Goal: Task Accomplishment & Management: Manage account settings

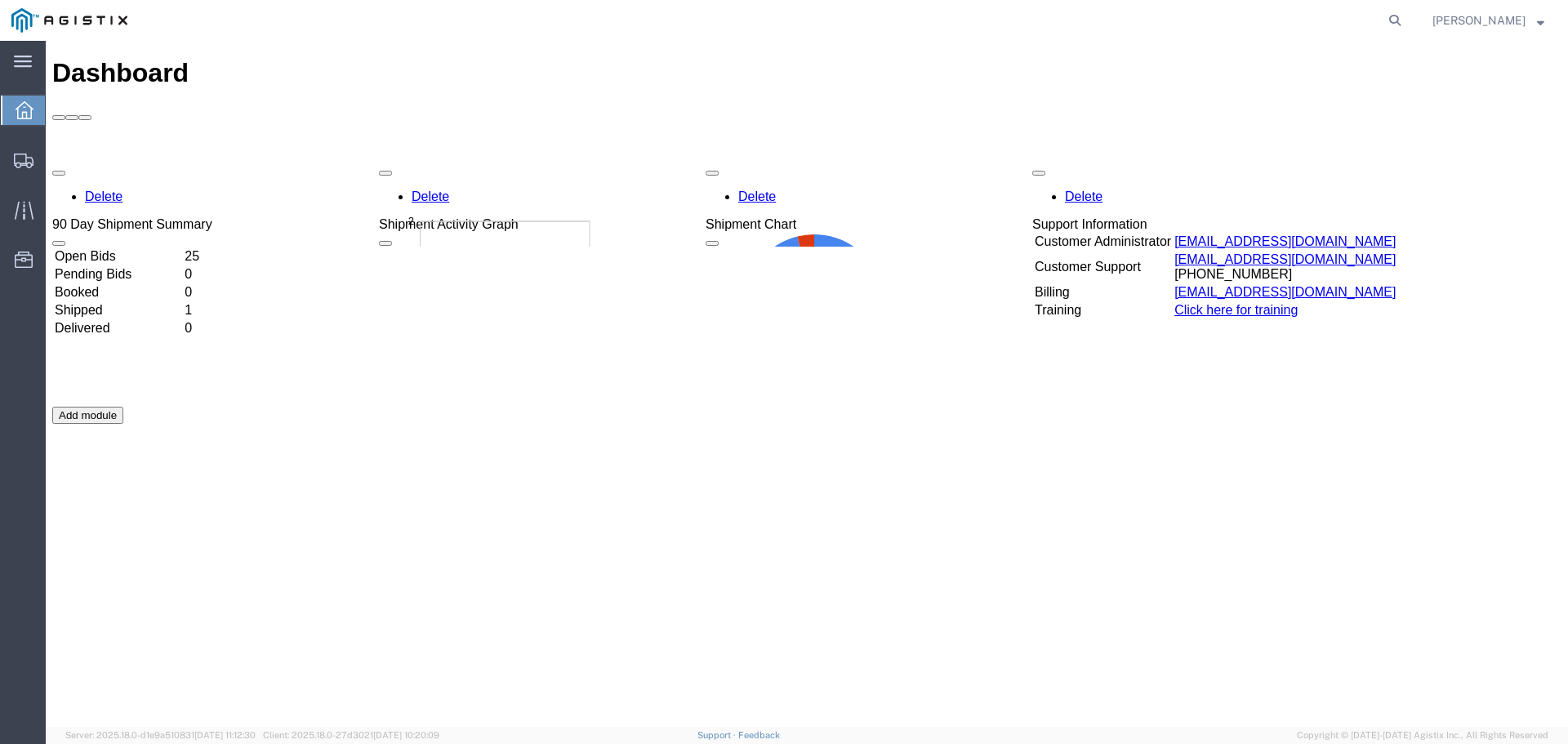
click at [127, 302] on td "Shipped" at bounding box center [118, 309] width 128 height 16
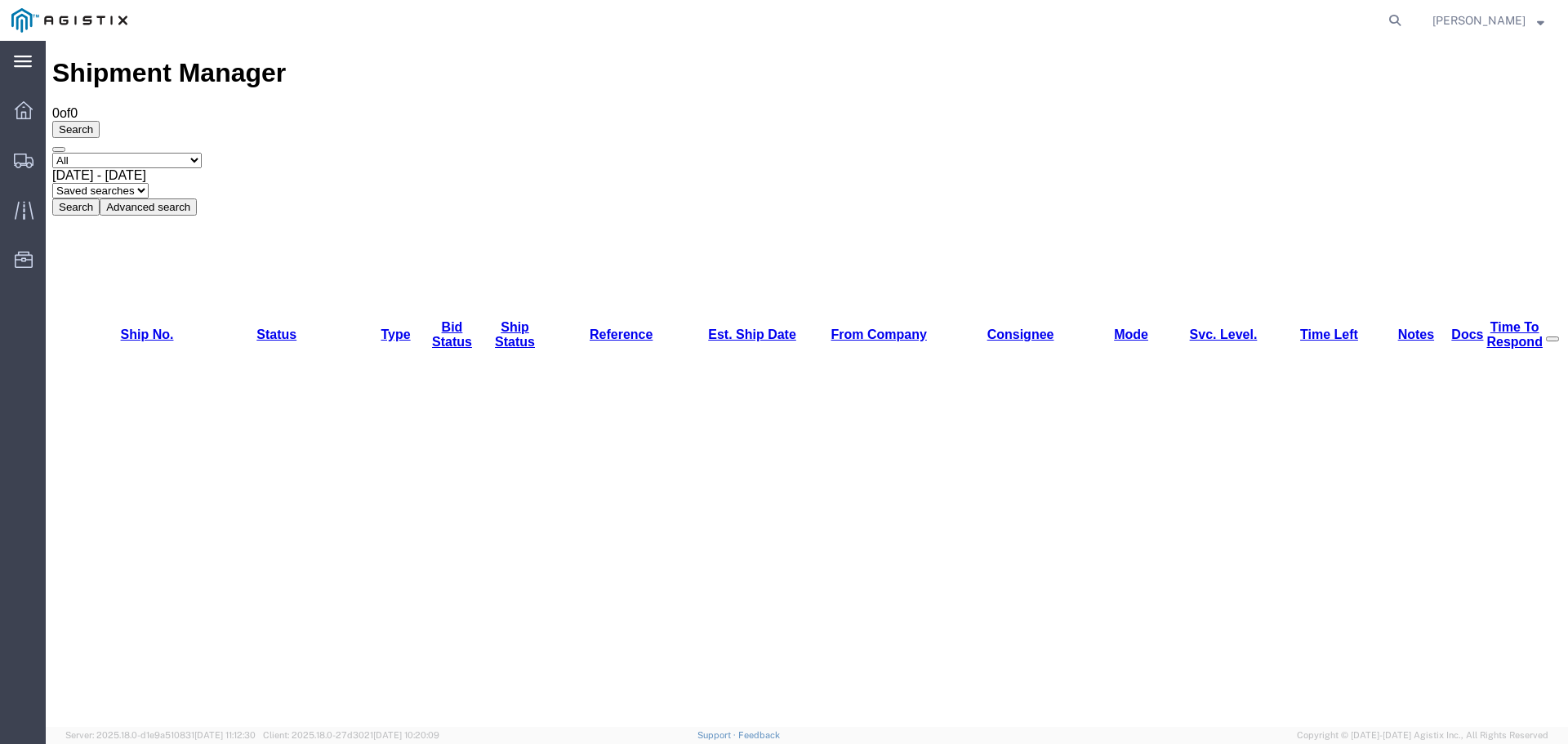
click at [20, 71] on div "main_menu Created with Sketch." at bounding box center [22, 62] width 46 height 41
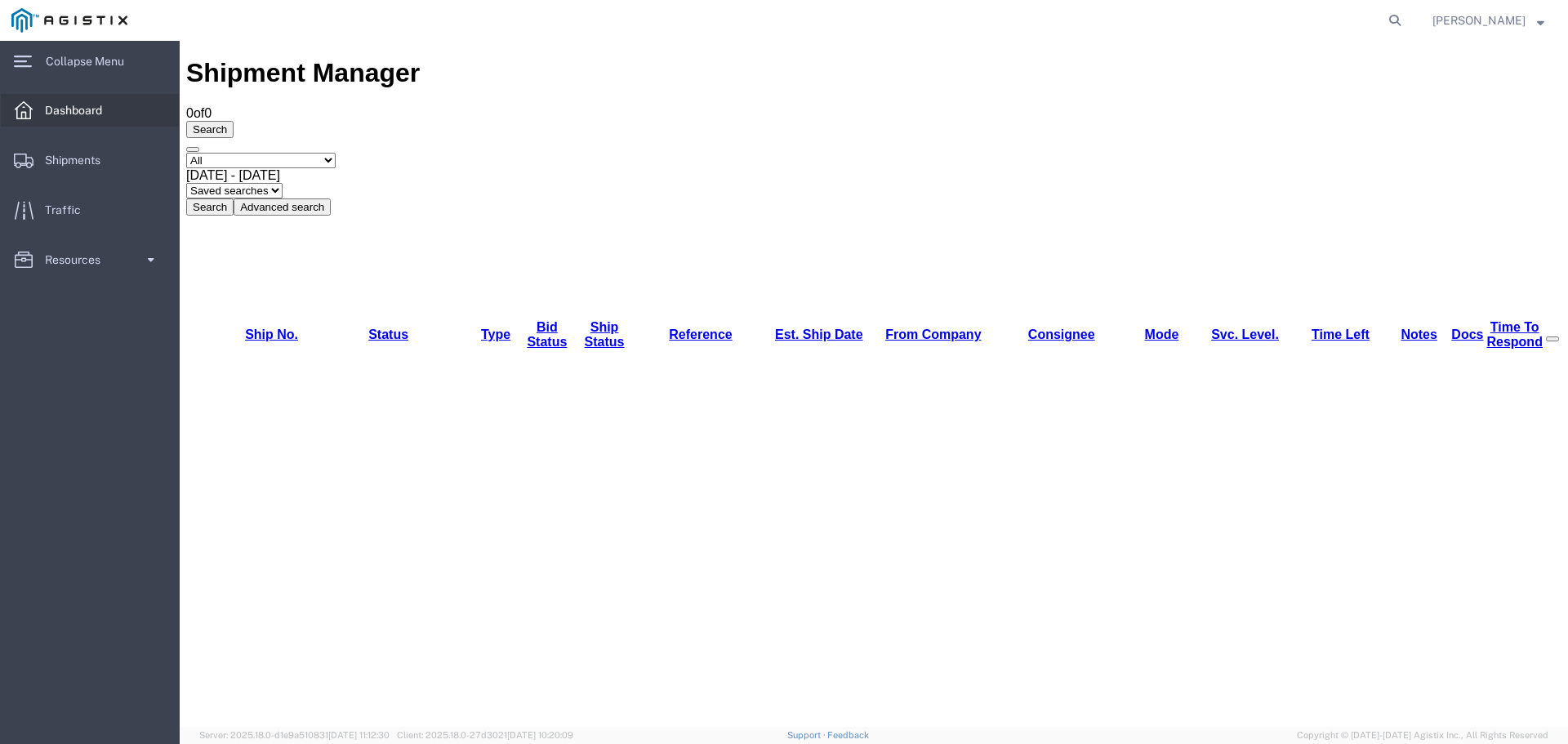
click at [39, 106] on div at bounding box center [23, 109] width 46 height 33
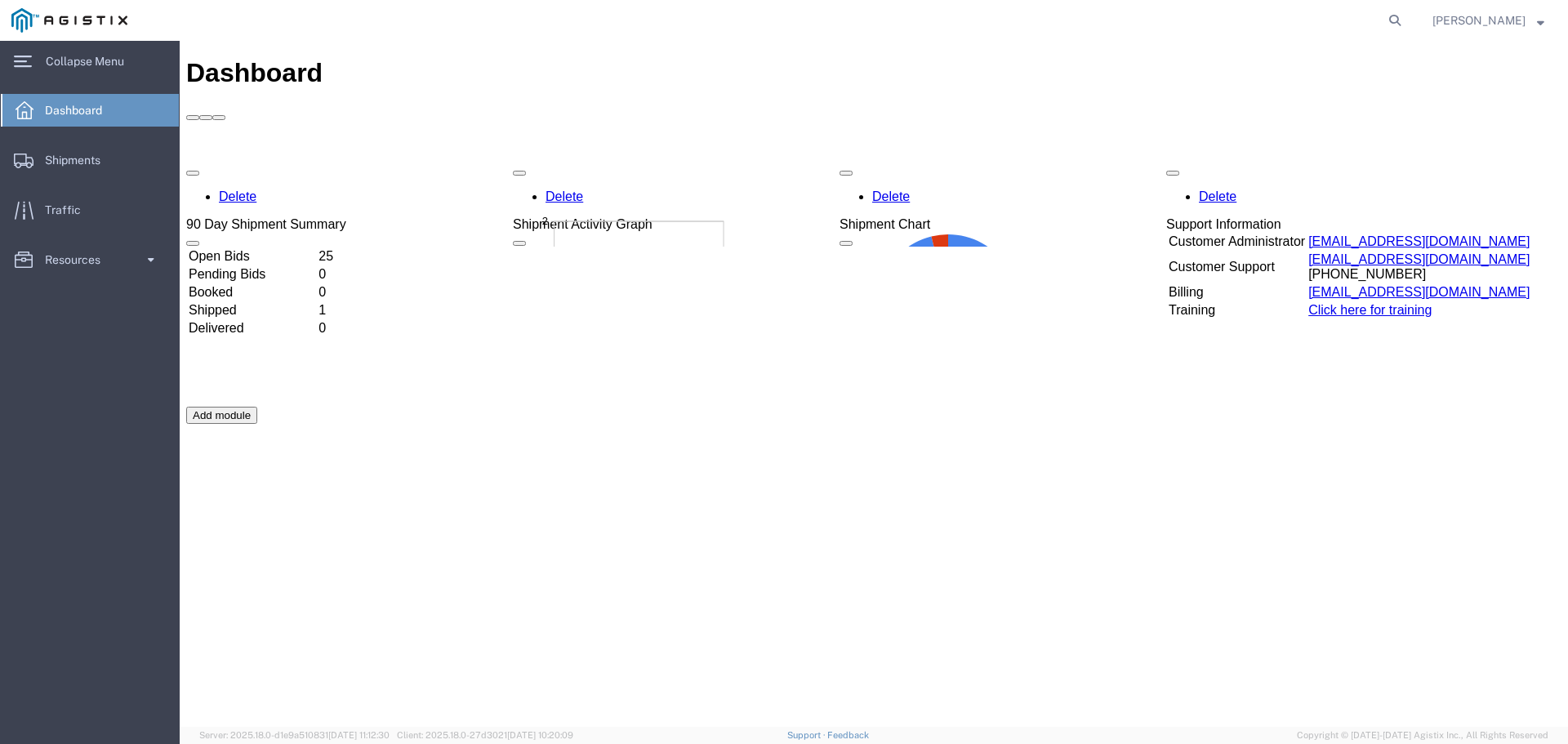
click at [236, 302] on td "Shipped" at bounding box center [252, 309] width 128 height 16
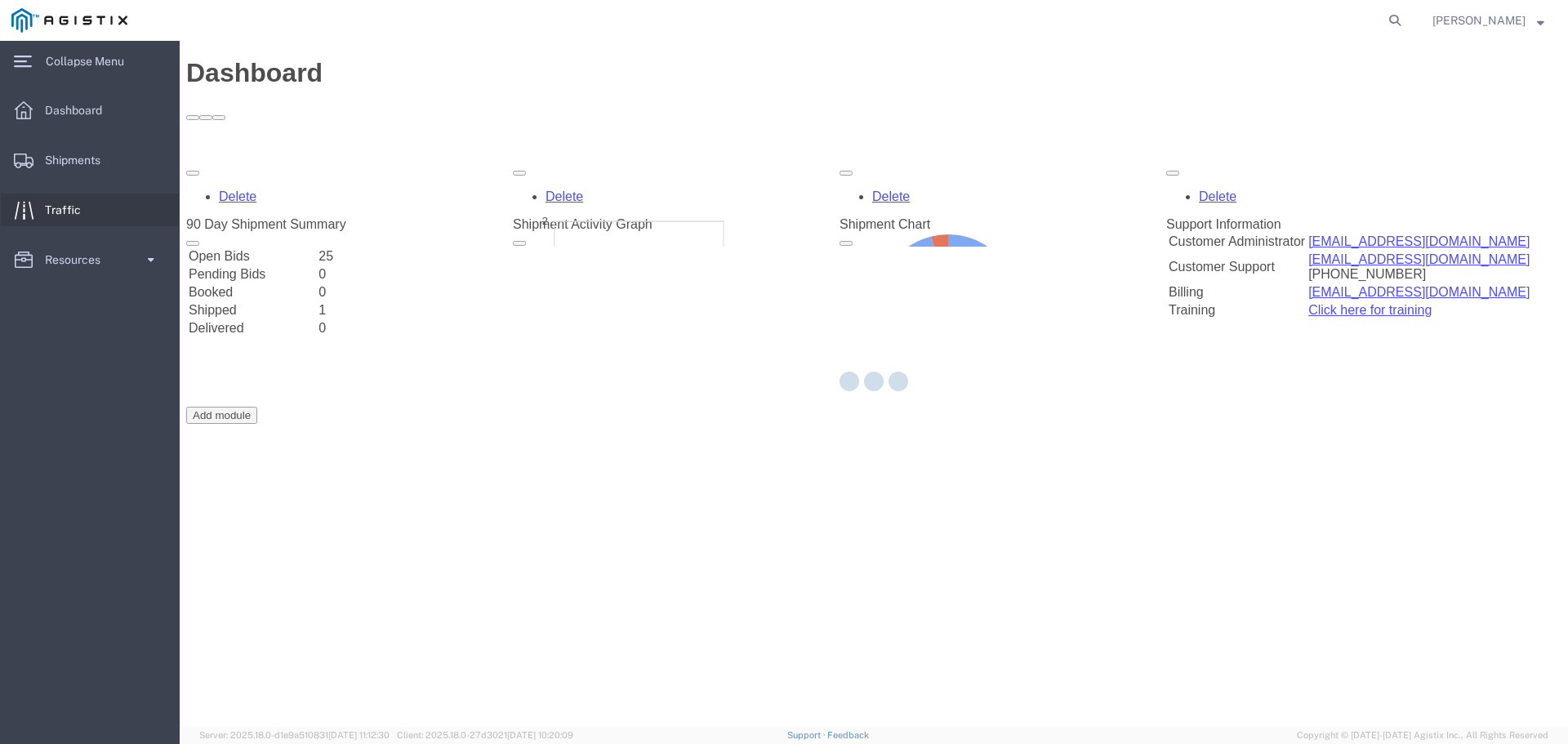
click at [50, 210] on span "Traffic" at bounding box center [68, 209] width 48 height 33
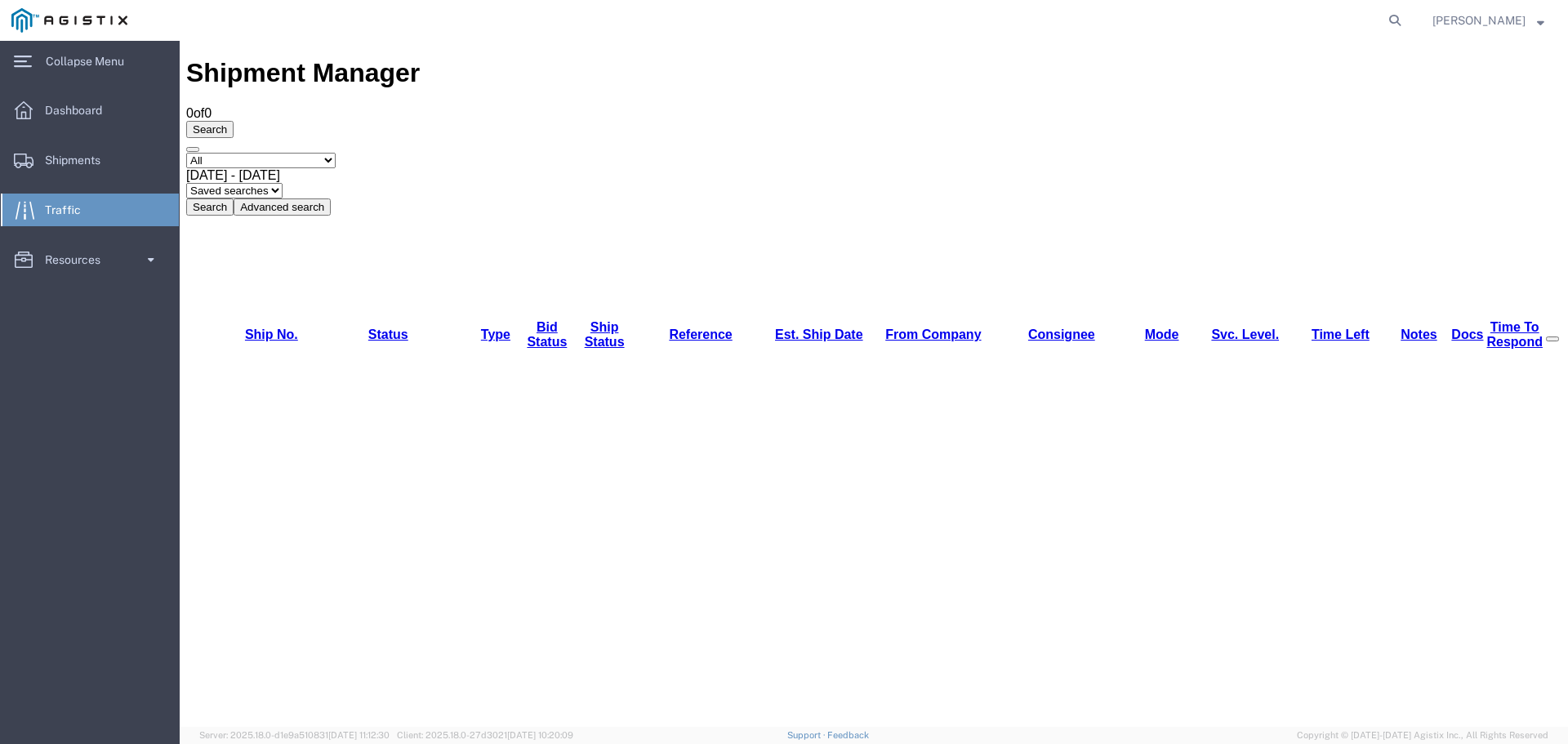
click at [62, 215] on span "Traffic" at bounding box center [68, 209] width 48 height 33
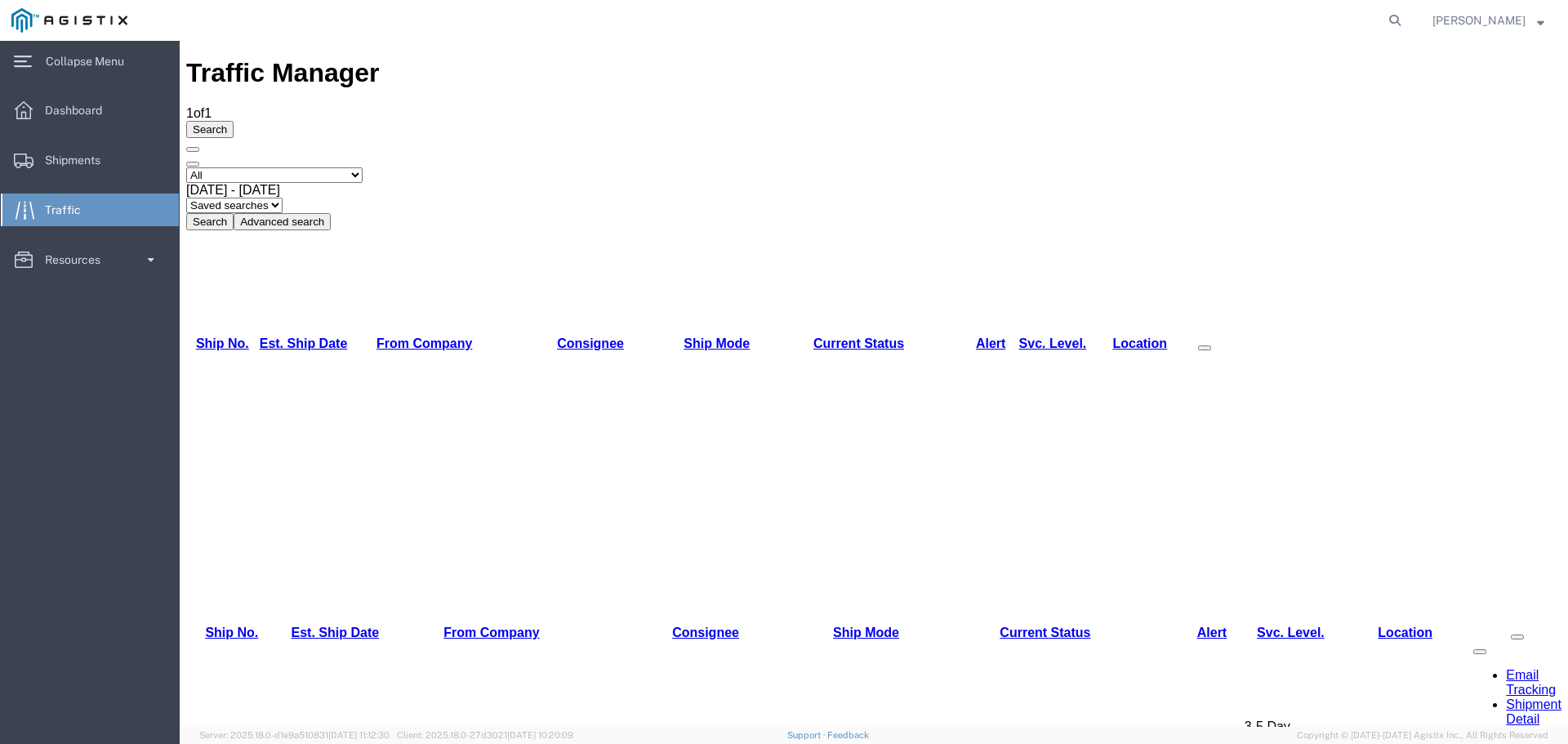
click at [204, 726] on link "56597630" at bounding box center [215, 733] width 58 height 14
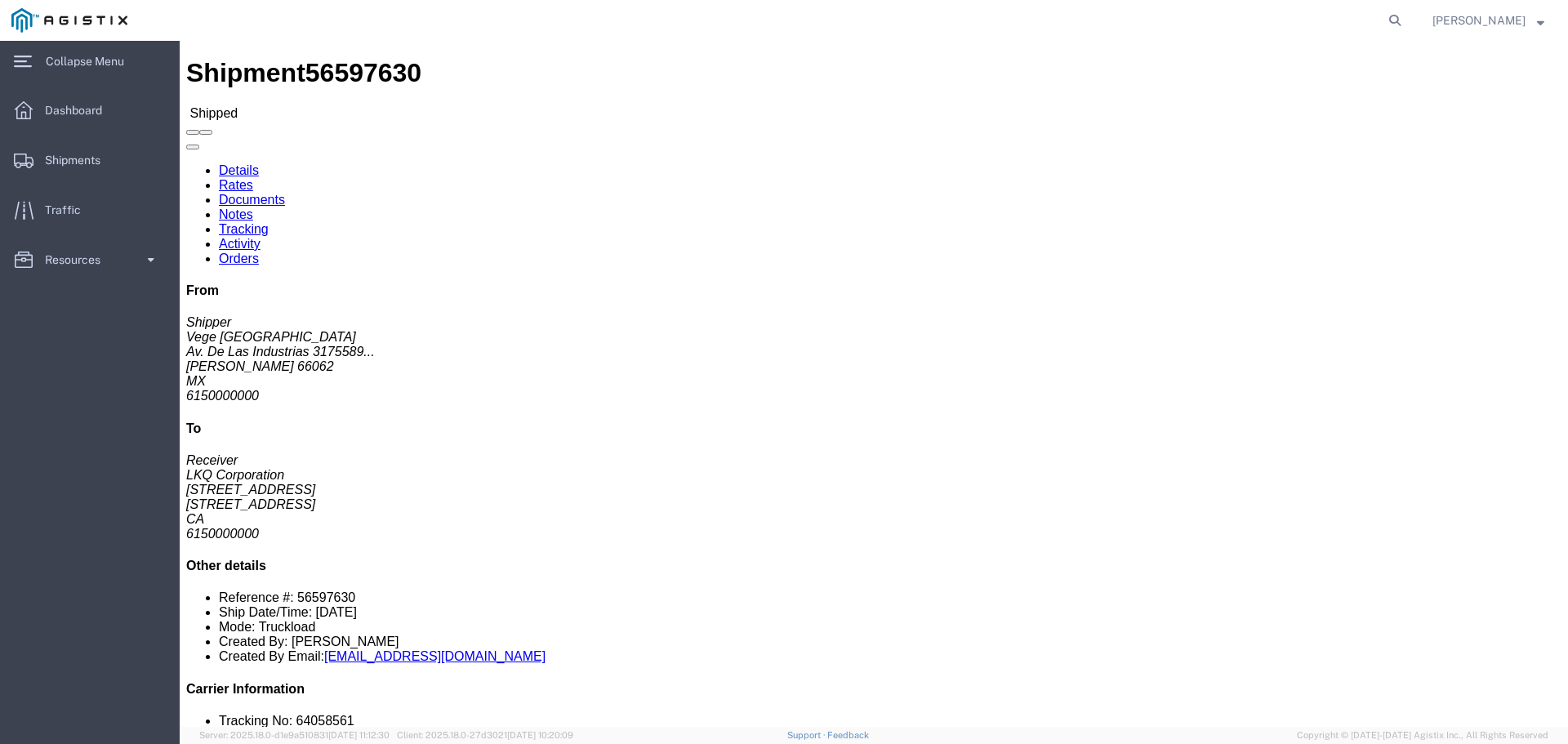
click button
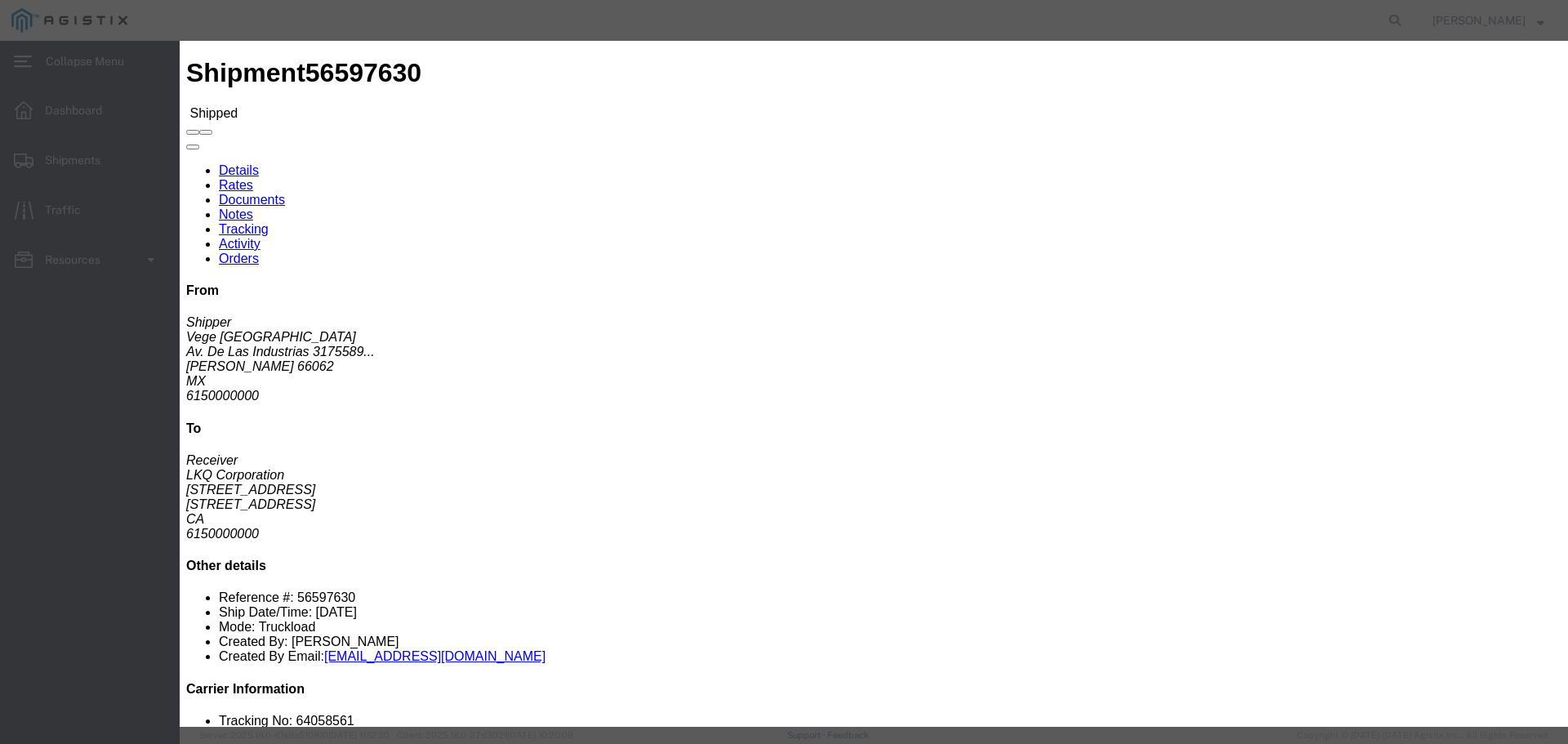
click button "Add Transit"
type input "[DATE]"
type input "3:00 PM"
click select "Select Arrival Notice Available Arrival Notice Imported Arrive at Delivery Loca…"
select select "DELIVRED"
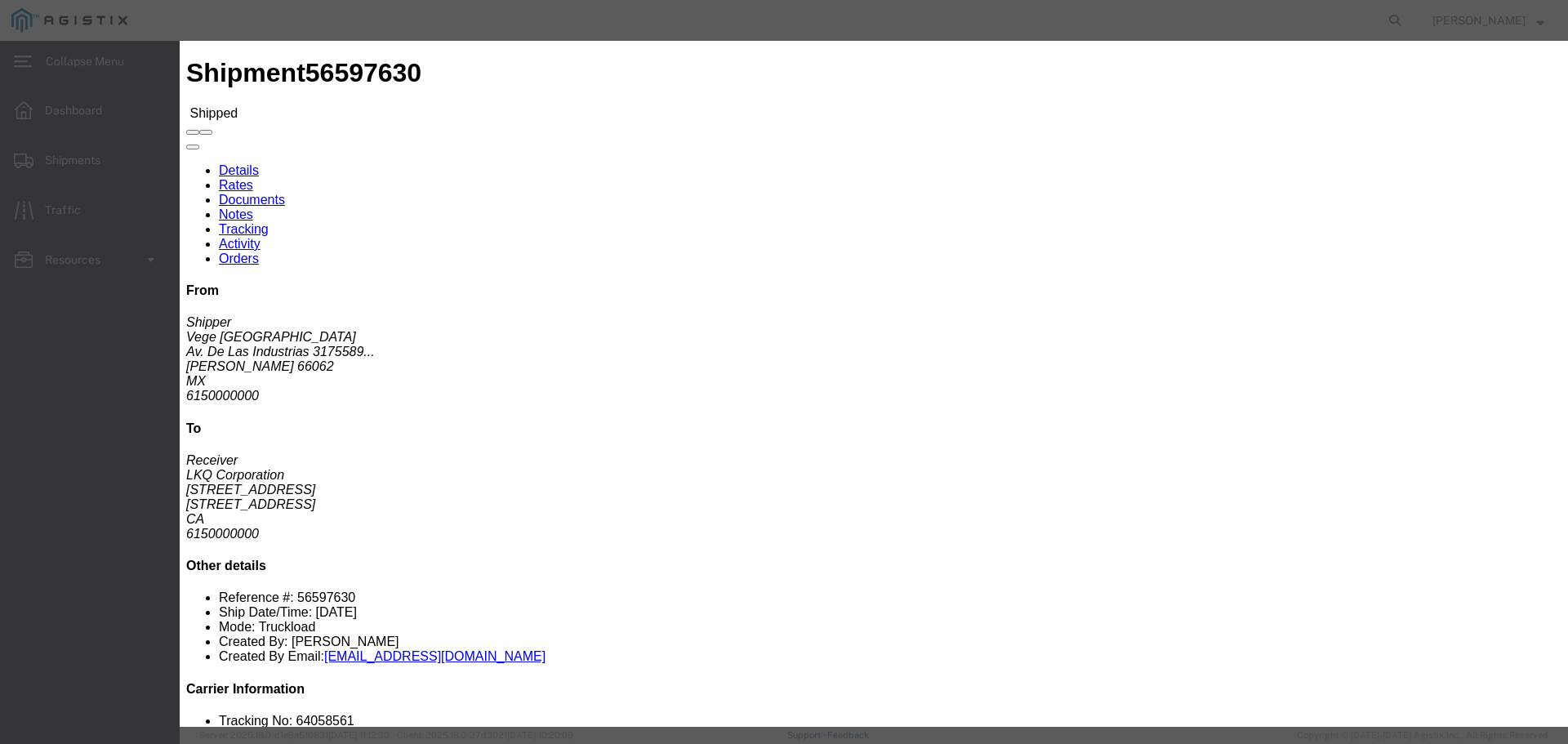
click select "Select Arrival Notice Available Arrival Notice Imported Arrive at Delivery Loca…"
click input "[DATE]"
click td "9"
type input "[DATE]"
click input "3:00 PM"
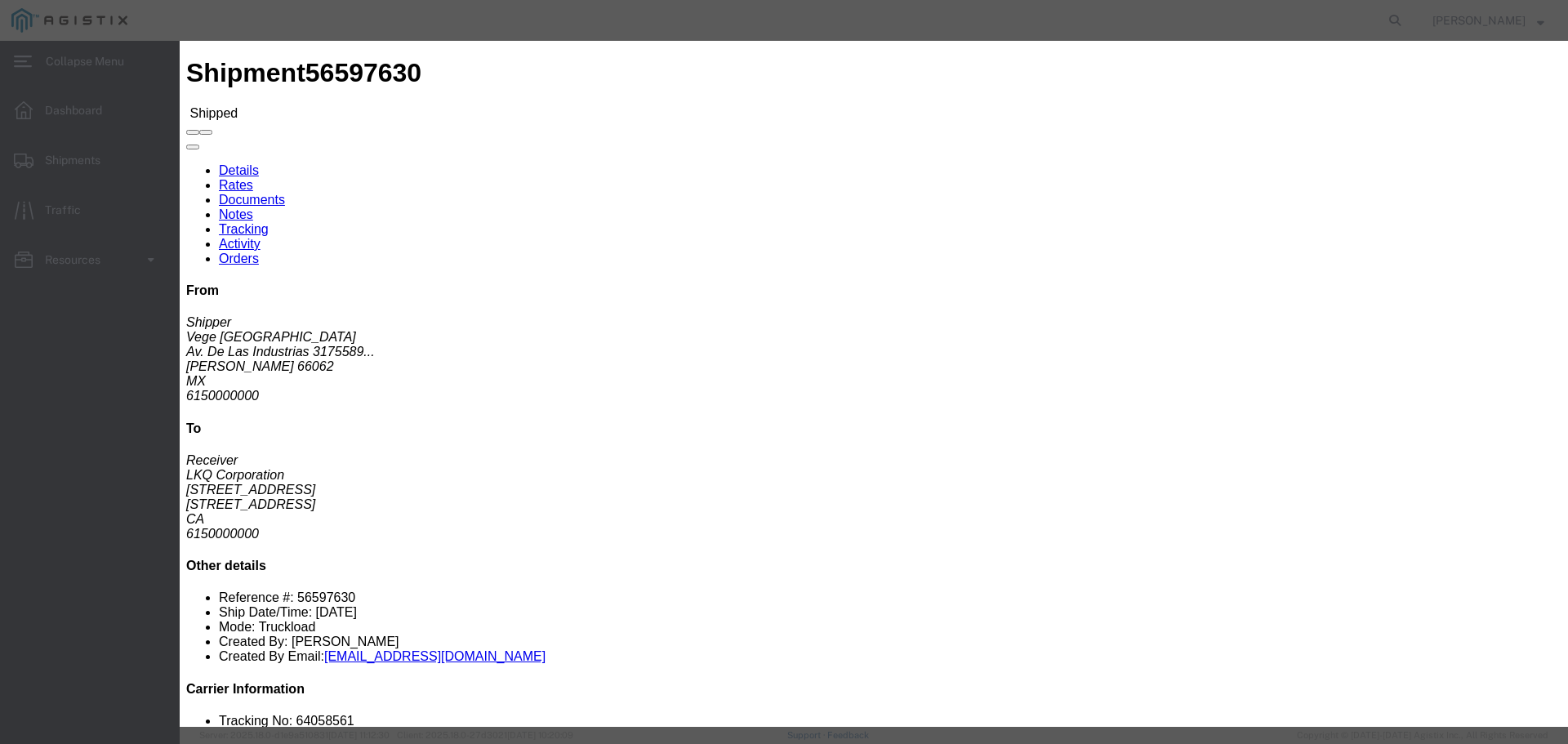
click button "Save"
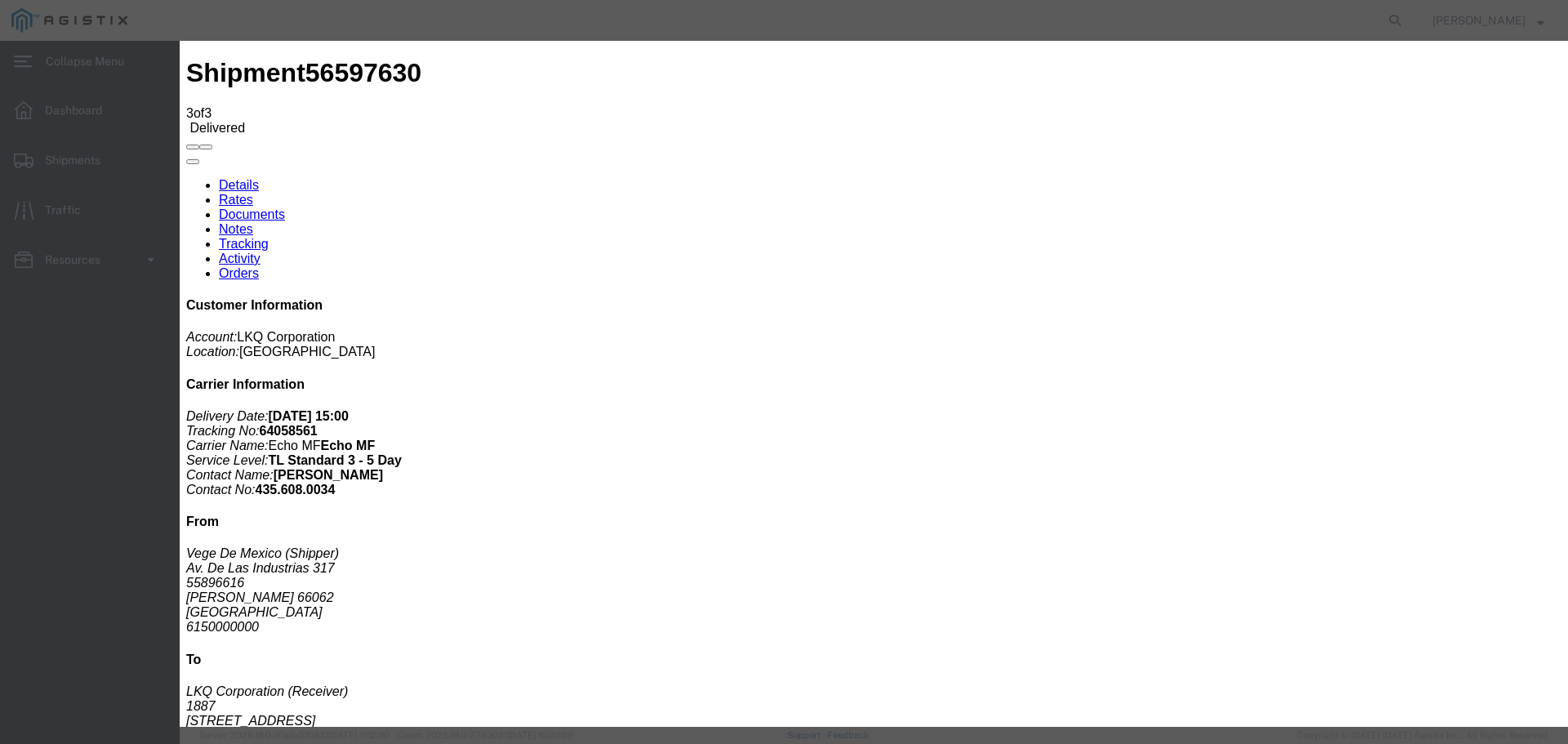
drag, startPoint x: 482, startPoint y: 252, endPoint x: 398, endPoint y: 250, distance: 84.0
copy span "56597630"
